Goal: Check status: Check status

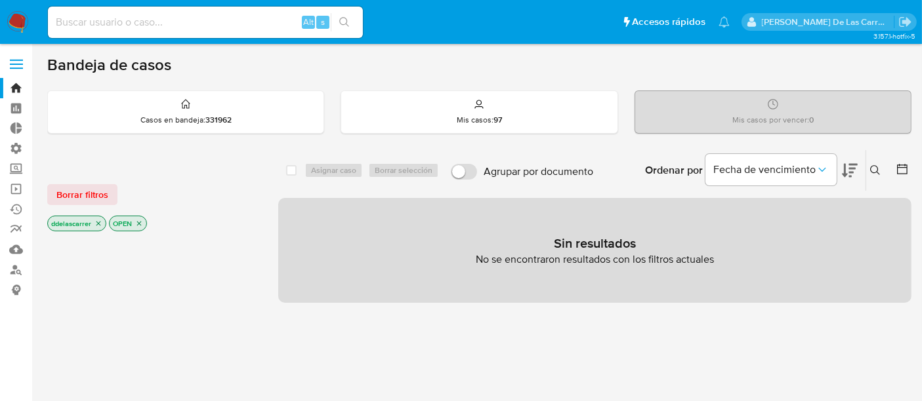
click at [122, 20] on input at bounding box center [205, 22] width 315 height 17
paste input "303487584"
type input "303487584"
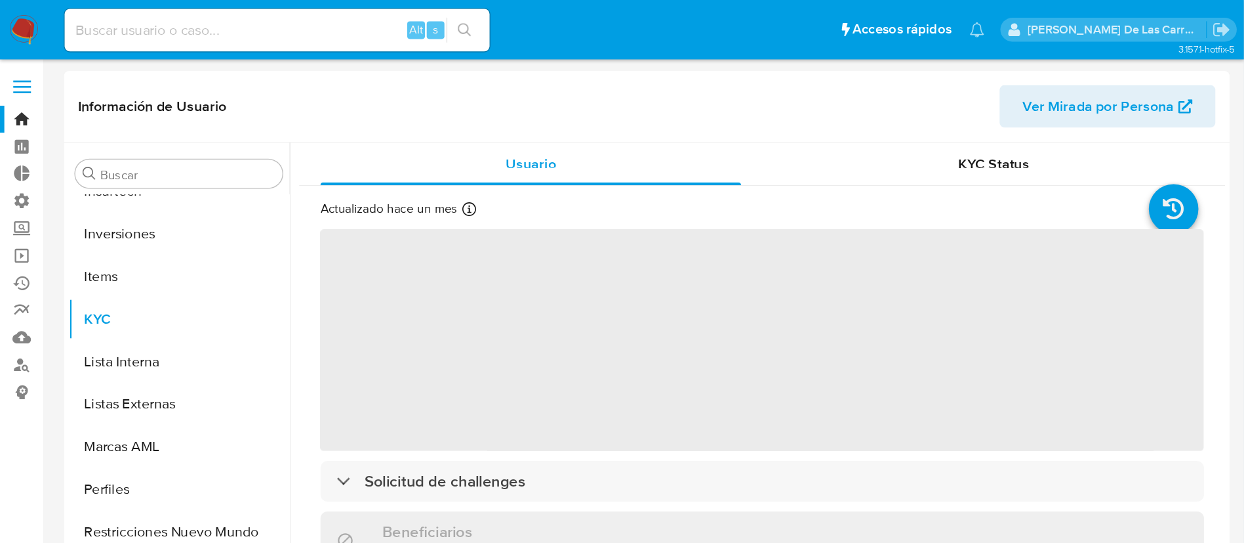
scroll to position [617, 0]
click at [749, 126] on span "KYC Status" at bounding box center [736, 120] width 52 height 15
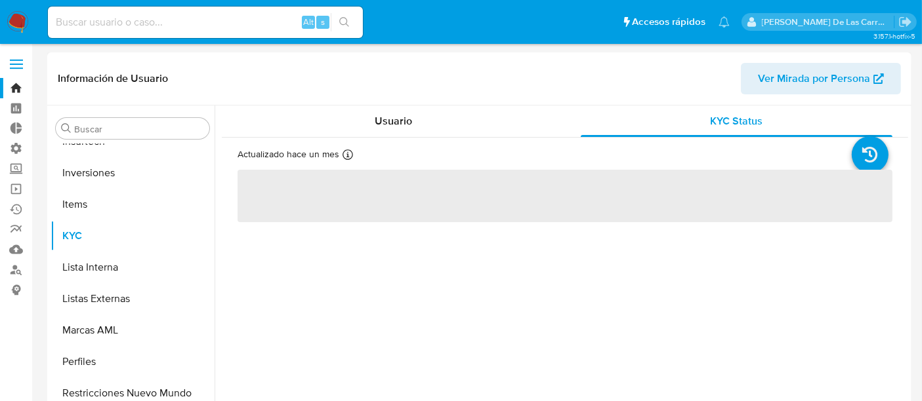
select select "10"
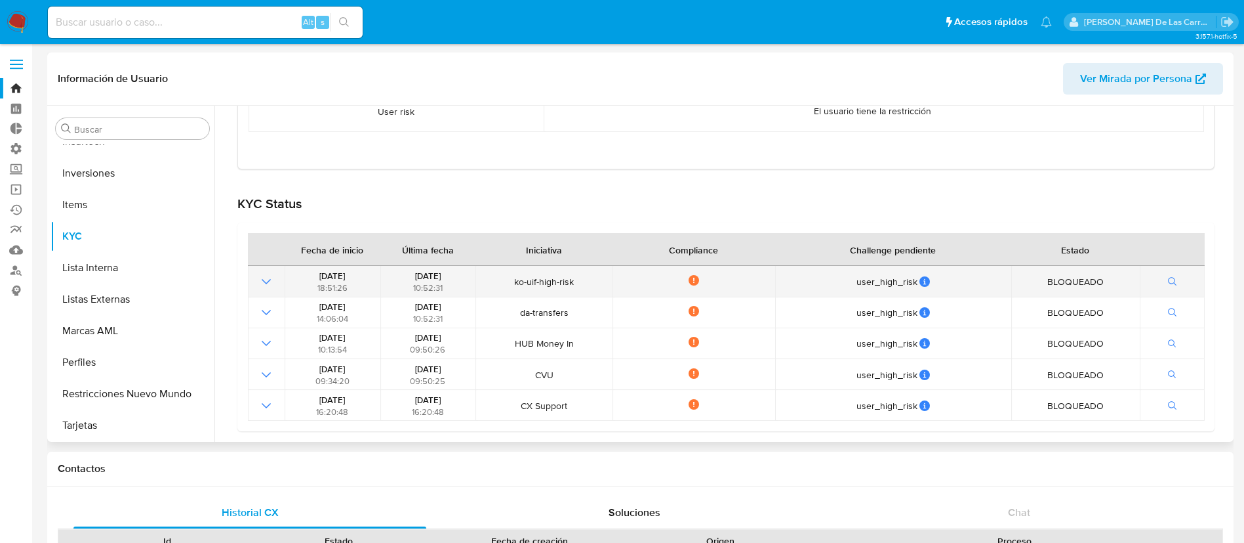
scroll to position [0, 0]
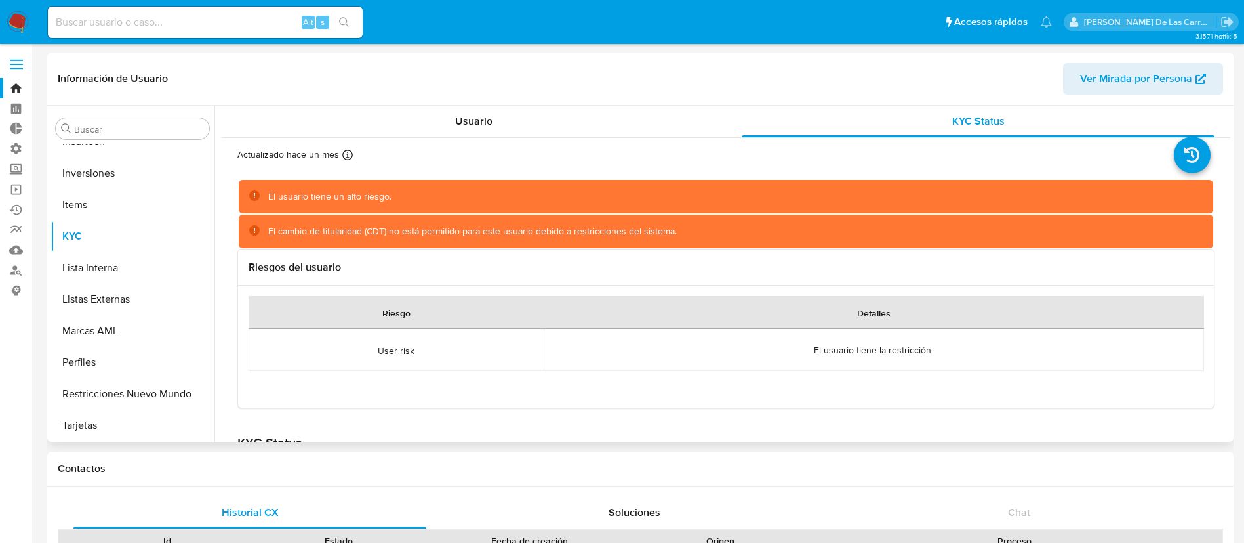
click at [463, 103] on div "Información de Usuario Ver Mirada por Persona" at bounding box center [640, 78] width 1187 height 53
click at [463, 117] on span "Usuario" at bounding box center [473, 120] width 37 height 15
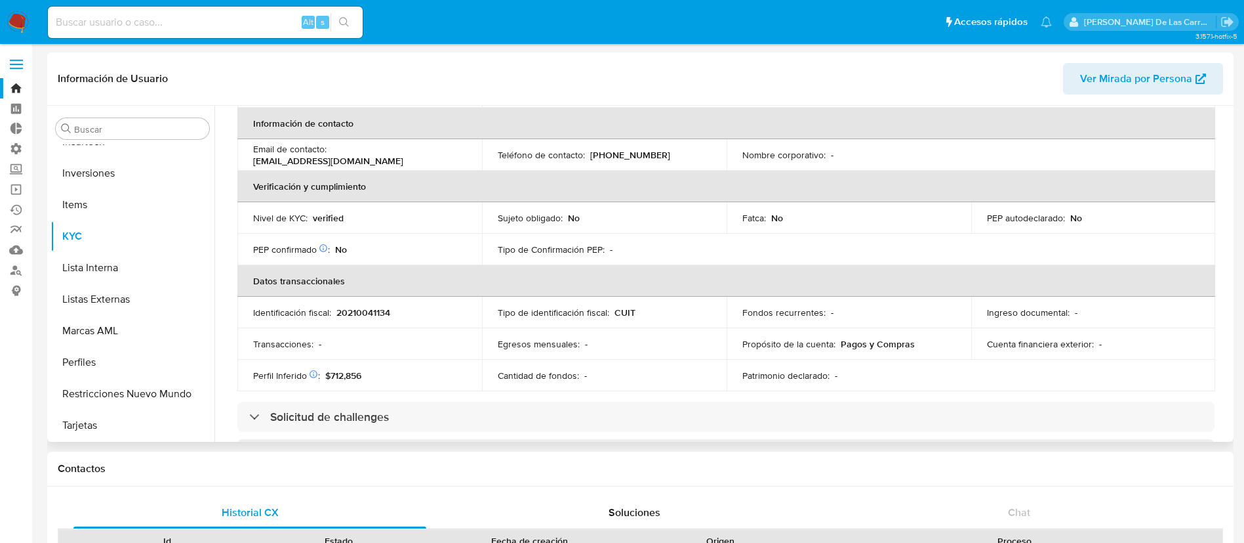
scroll to position [295, 0]
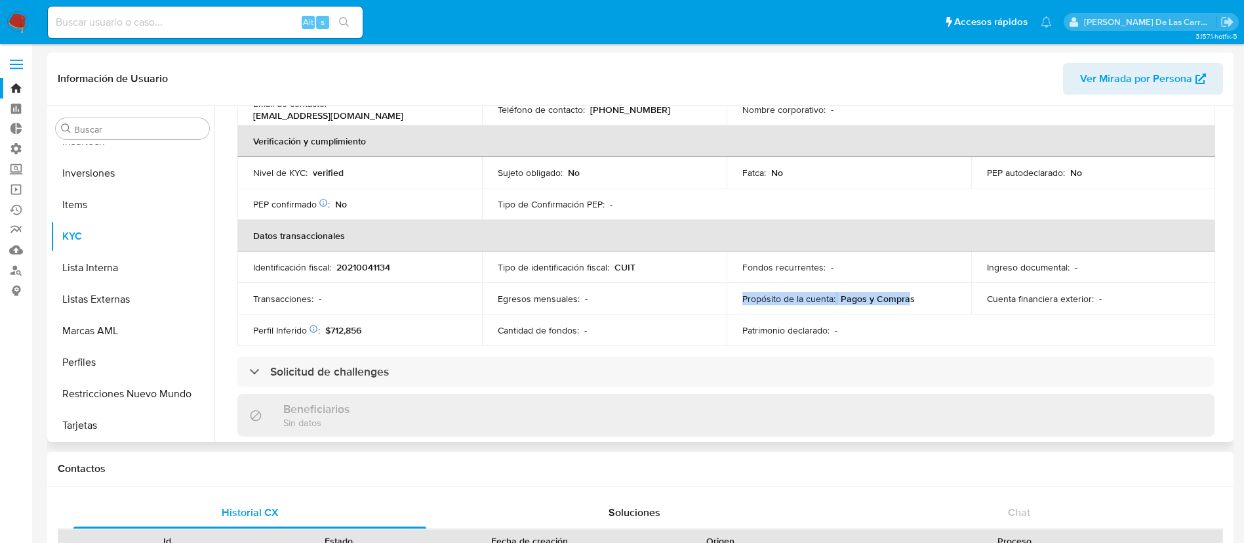
drag, startPoint x: 903, startPoint y: 300, endPoint x: 741, endPoint y: 294, distance: 161.5
click at [743, 294] on div "Propósito de la cuenta : [PERSON_NAME] y [PERSON_NAME]" at bounding box center [849, 299] width 213 height 12
click at [925, 304] on td "Propósito de la cuenta : [PERSON_NAME] y [PERSON_NAME]" at bounding box center [849, 298] width 245 height 31
drag, startPoint x: 917, startPoint y: 298, endPoint x: 840, endPoint y: 300, distance: 76.8
click at [840, 300] on div "Propósito de la cuenta : [PERSON_NAME] y [PERSON_NAME]" at bounding box center [849, 299] width 213 height 12
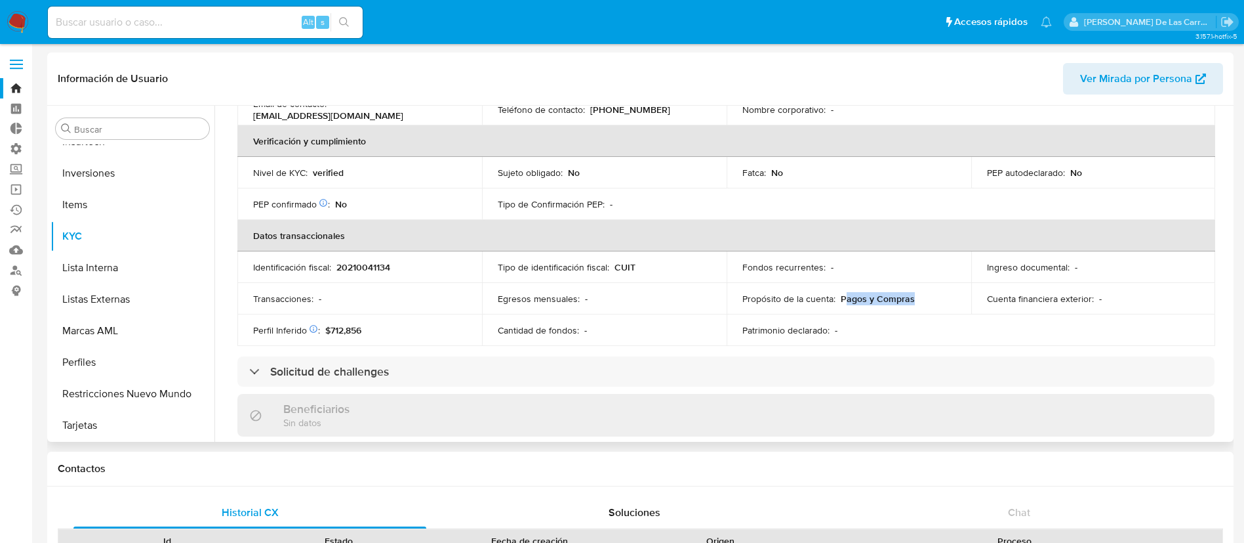
click at [846, 300] on span "Pagos y Compras" at bounding box center [878, 298] width 74 height 13
drag, startPoint x: 907, startPoint y: 302, endPoint x: 729, endPoint y: 293, distance: 178.0
click at [729, 293] on td "Propósito de la cuenta : [PERSON_NAME] y [PERSON_NAME]" at bounding box center [849, 298] width 245 height 31
click at [510, 346] on div "Actualizado hace un mes Creado: [DATE] 15:27:29 Actualizado: [DATE] 17:32:36 Da…" at bounding box center [726, 331] width 1009 height 977
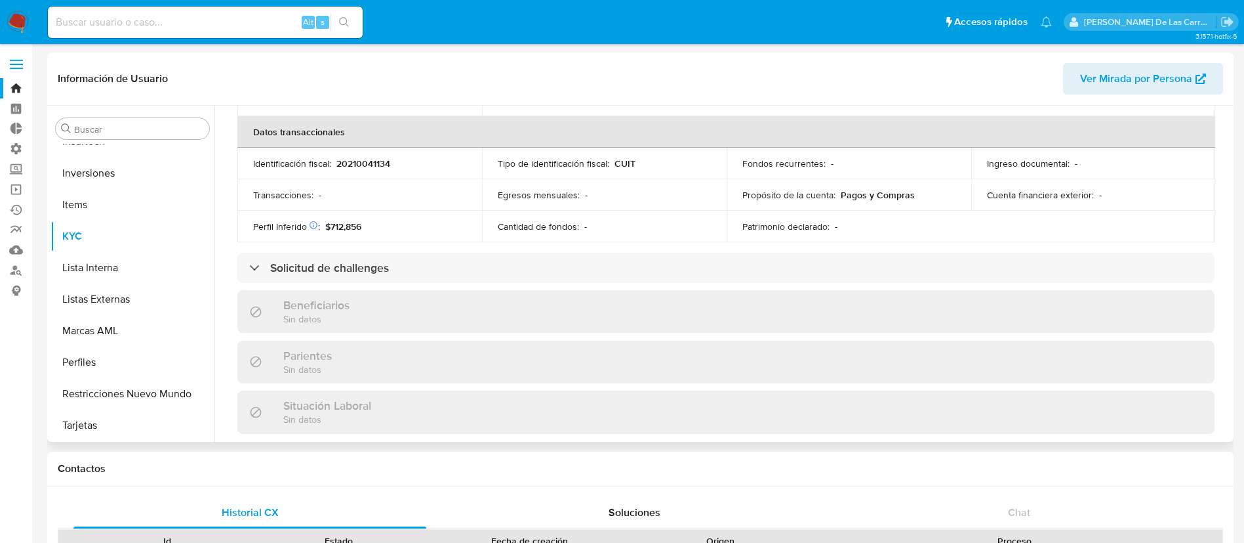
scroll to position [492, 0]
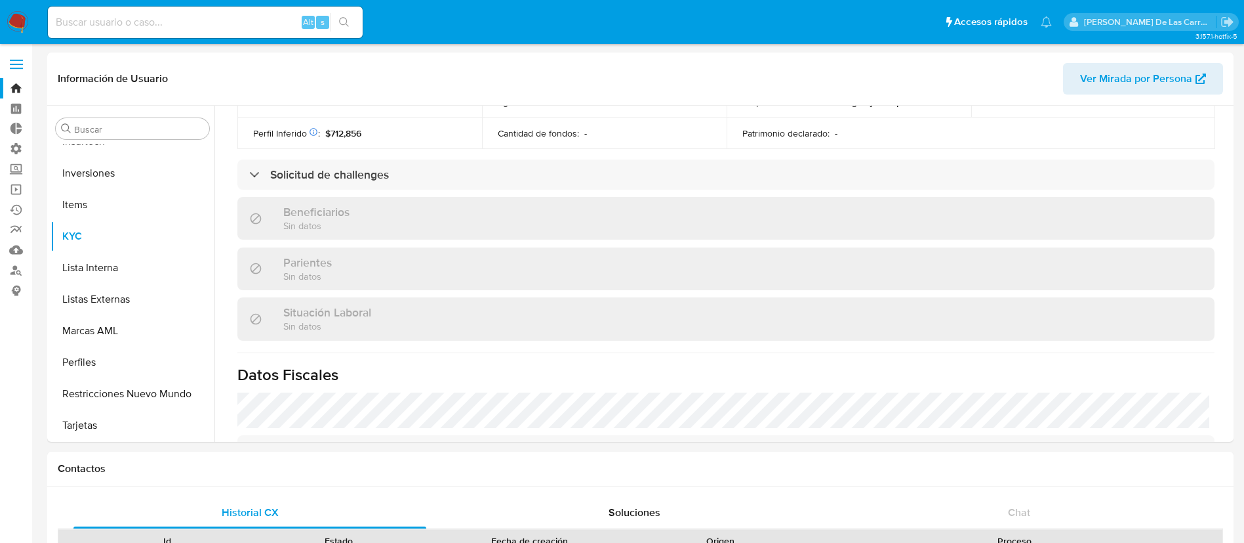
click at [201, 28] on input at bounding box center [205, 22] width 315 height 17
paste input "162784118"
type input "162784118"
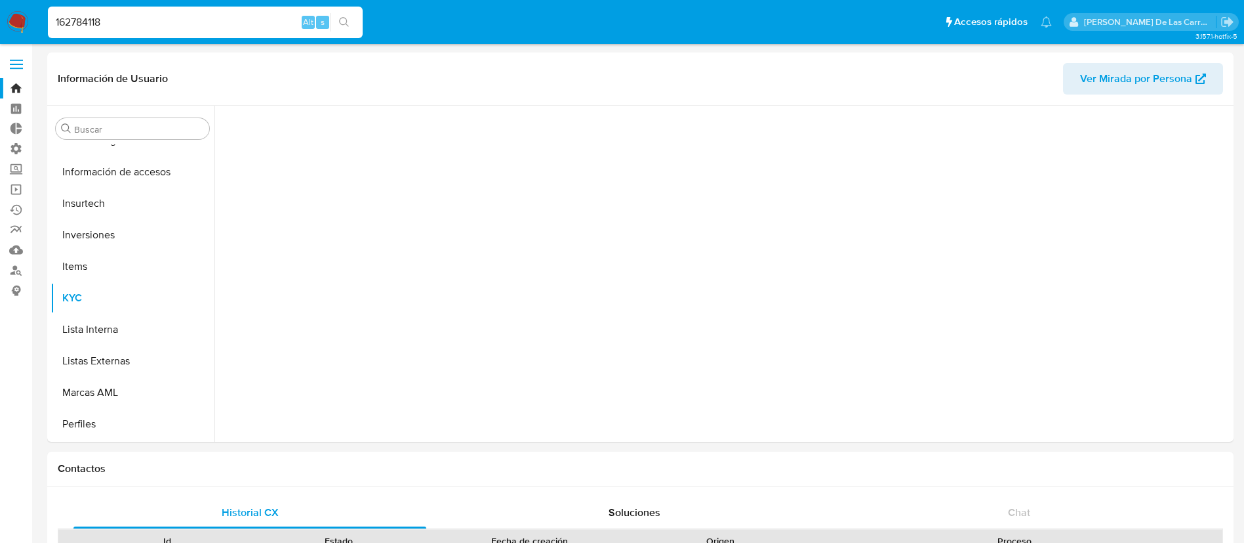
scroll to position [617, 0]
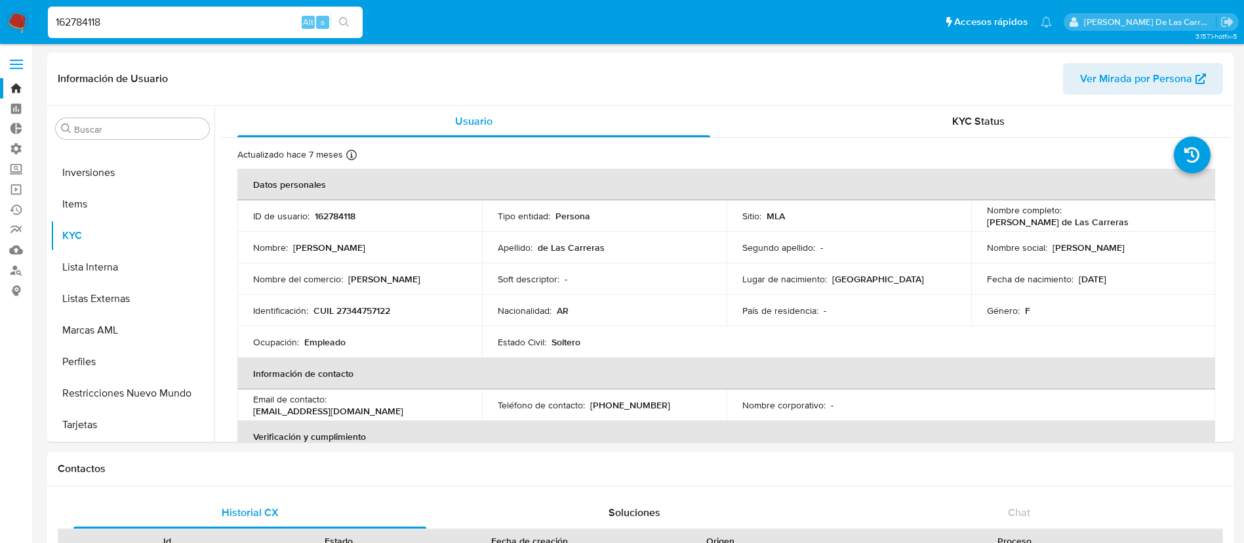
select select "10"
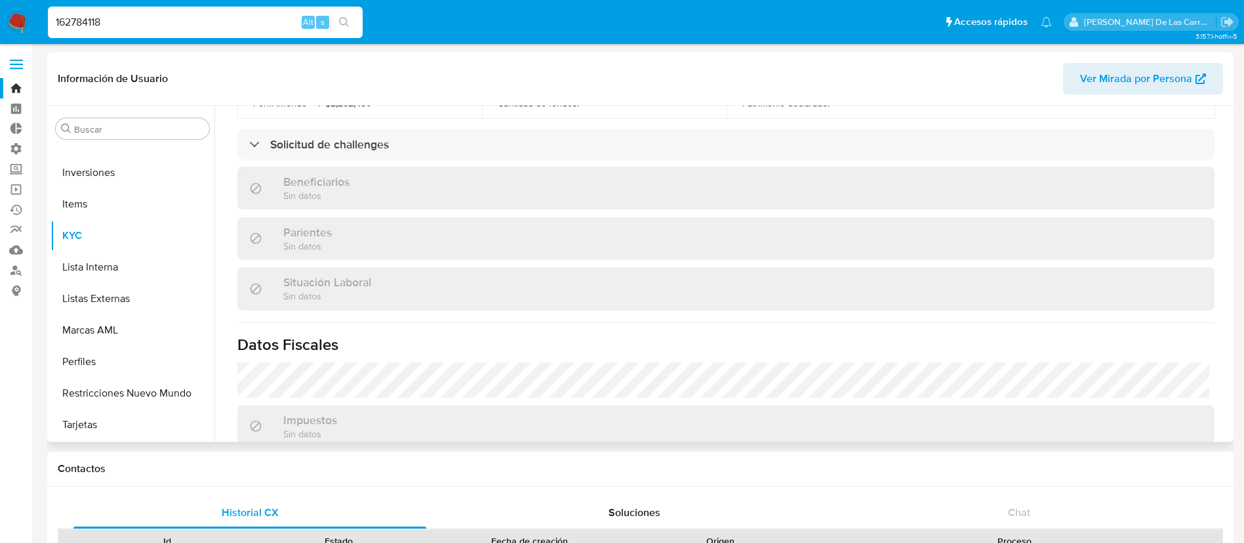
scroll to position [492, 0]
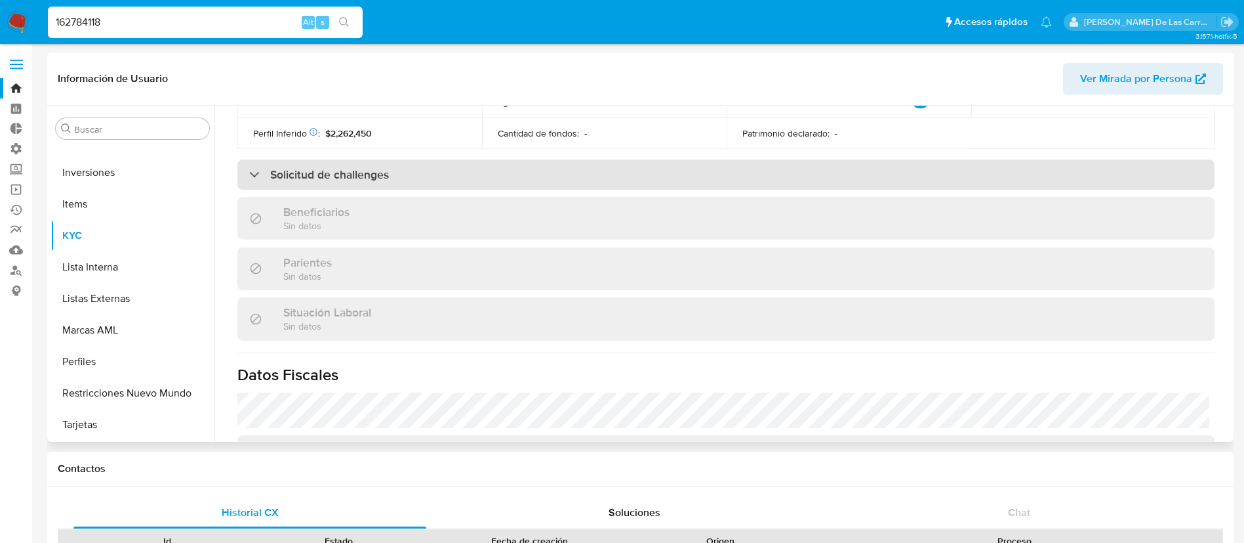
click at [413, 186] on div "Solicitud de challenges" at bounding box center [725, 174] width 977 height 30
